Goal: Navigation & Orientation: Find specific page/section

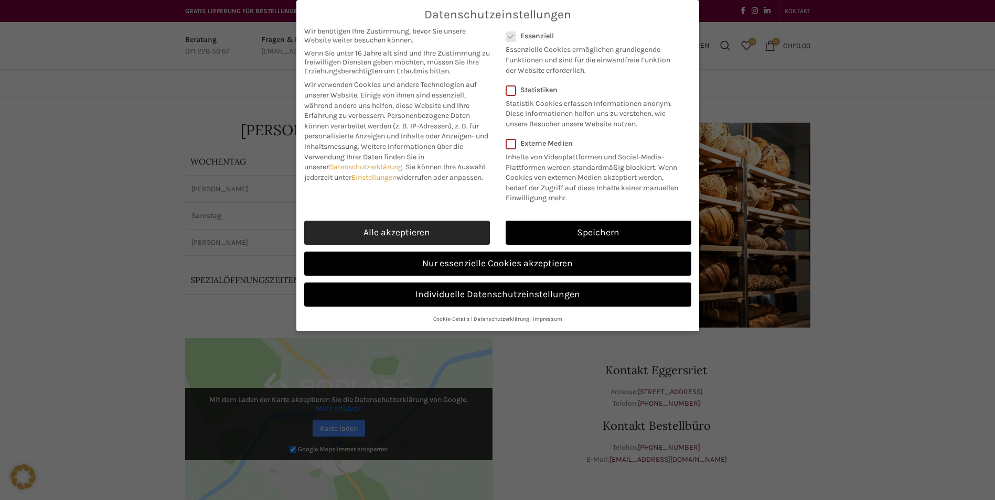
click at [429, 235] on link "Alle akzeptieren" at bounding box center [397, 233] width 186 height 24
checkbox input "true"
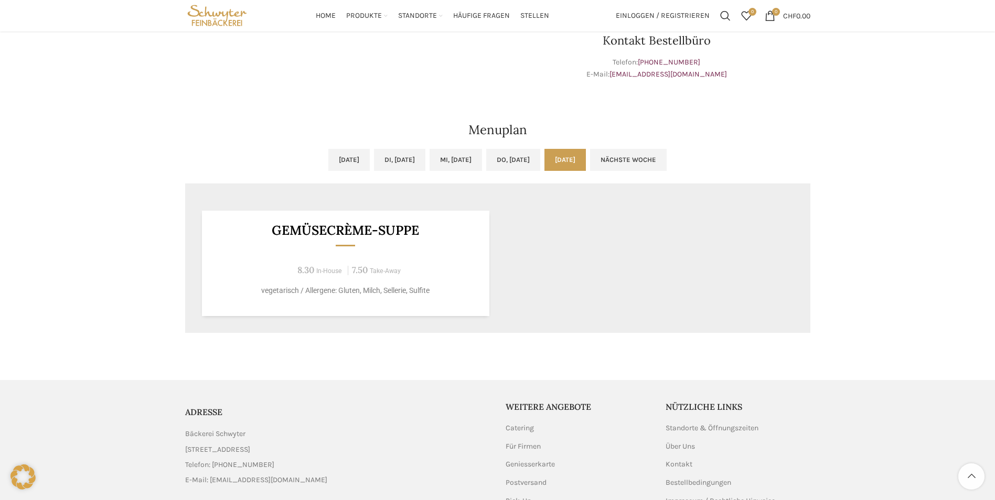
scroll to position [367, 0]
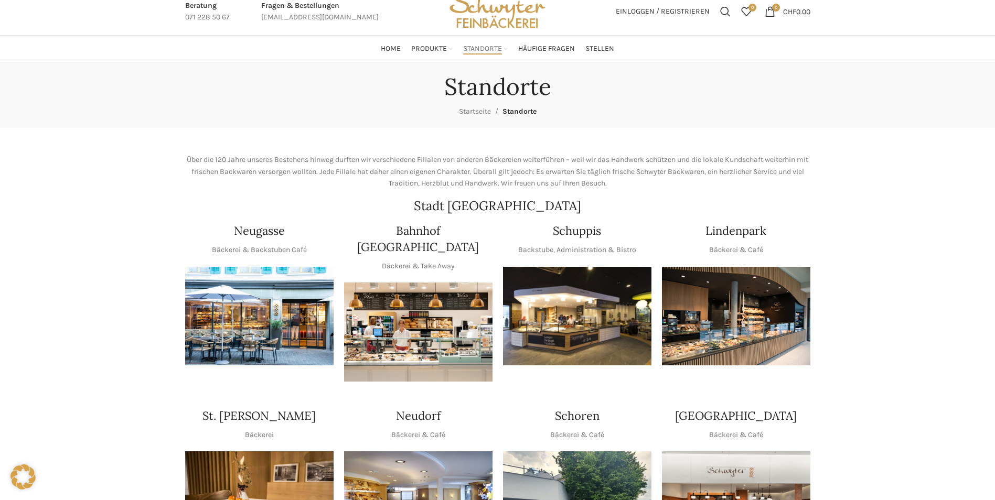
scroll to position [52, 0]
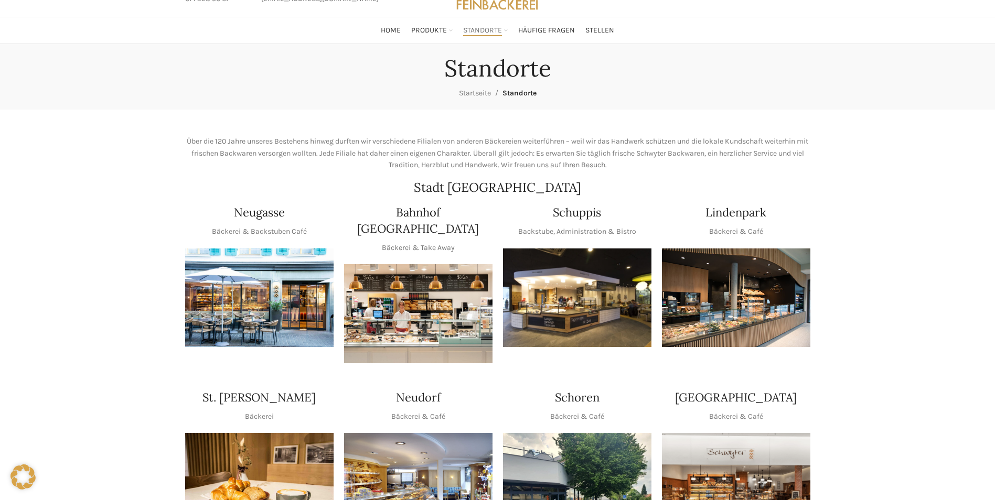
click at [755, 285] on img "1 / 1" at bounding box center [736, 298] width 148 height 99
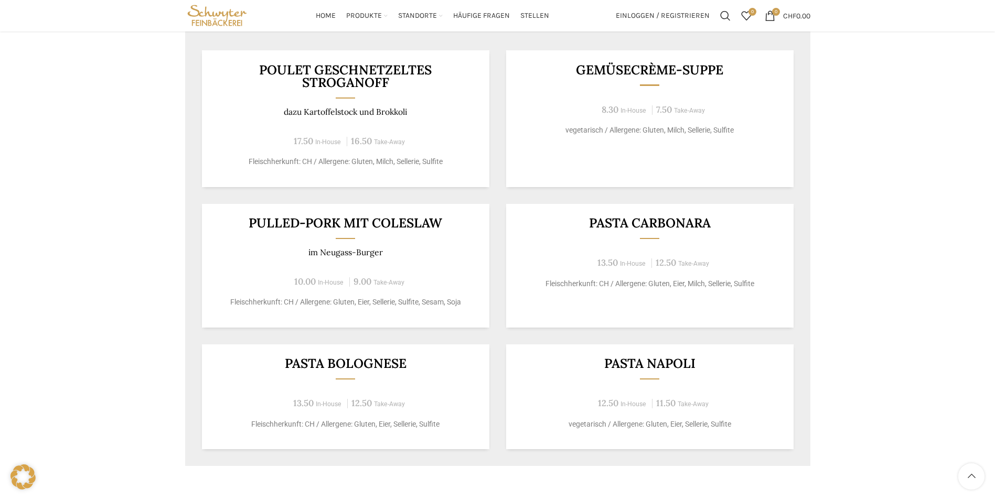
scroll to position [524, 0]
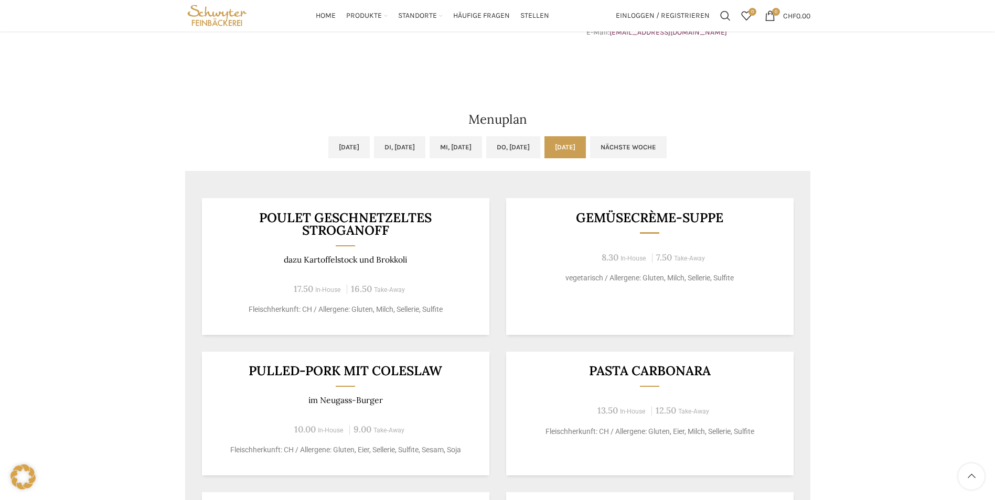
click at [343, 287] on div "17.50 In-House 16.50 Take-Away" at bounding box center [345, 289] width 262 height 14
